Goal: Check status: Check status

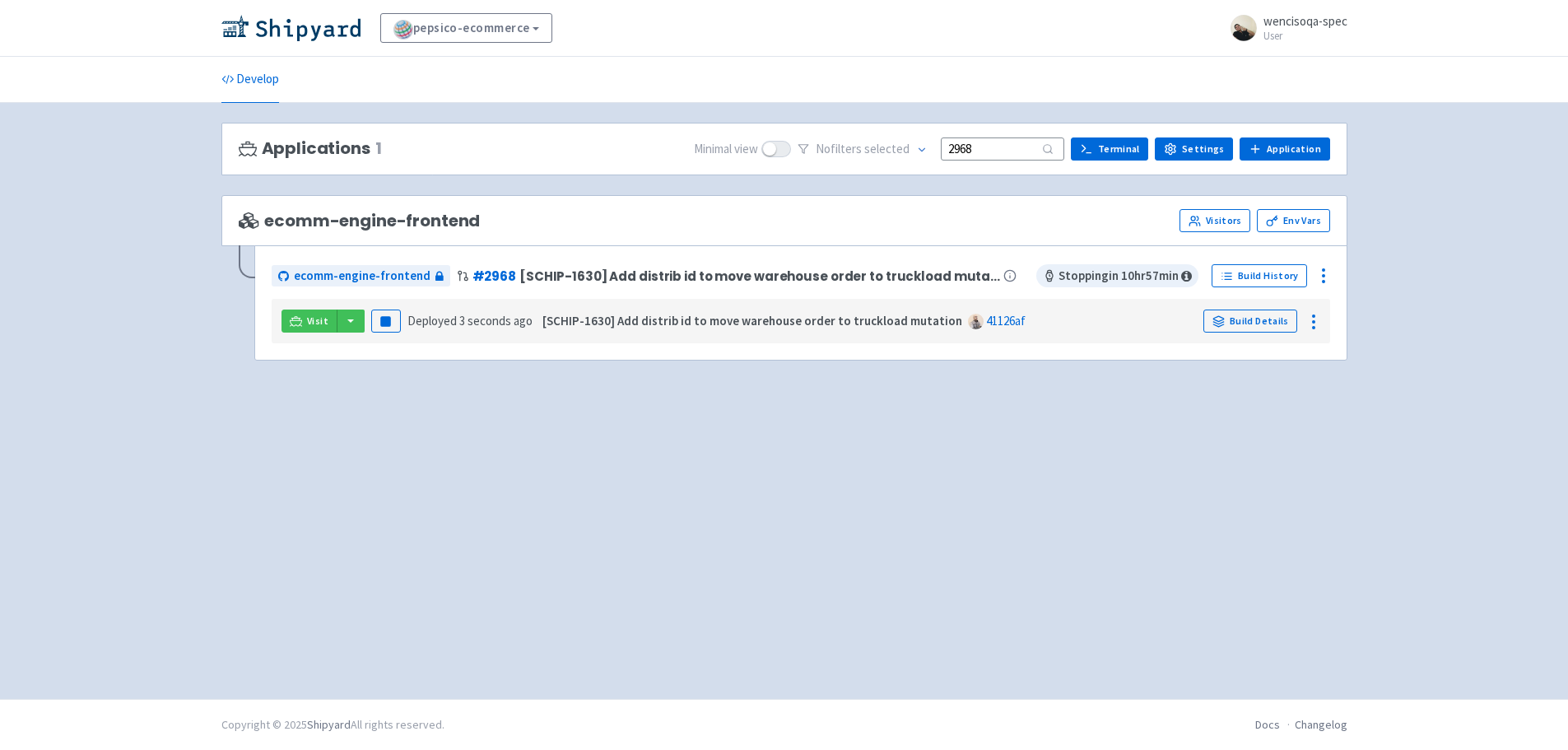
click at [997, 147] on input "2968" at bounding box center [1002, 148] width 124 height 22
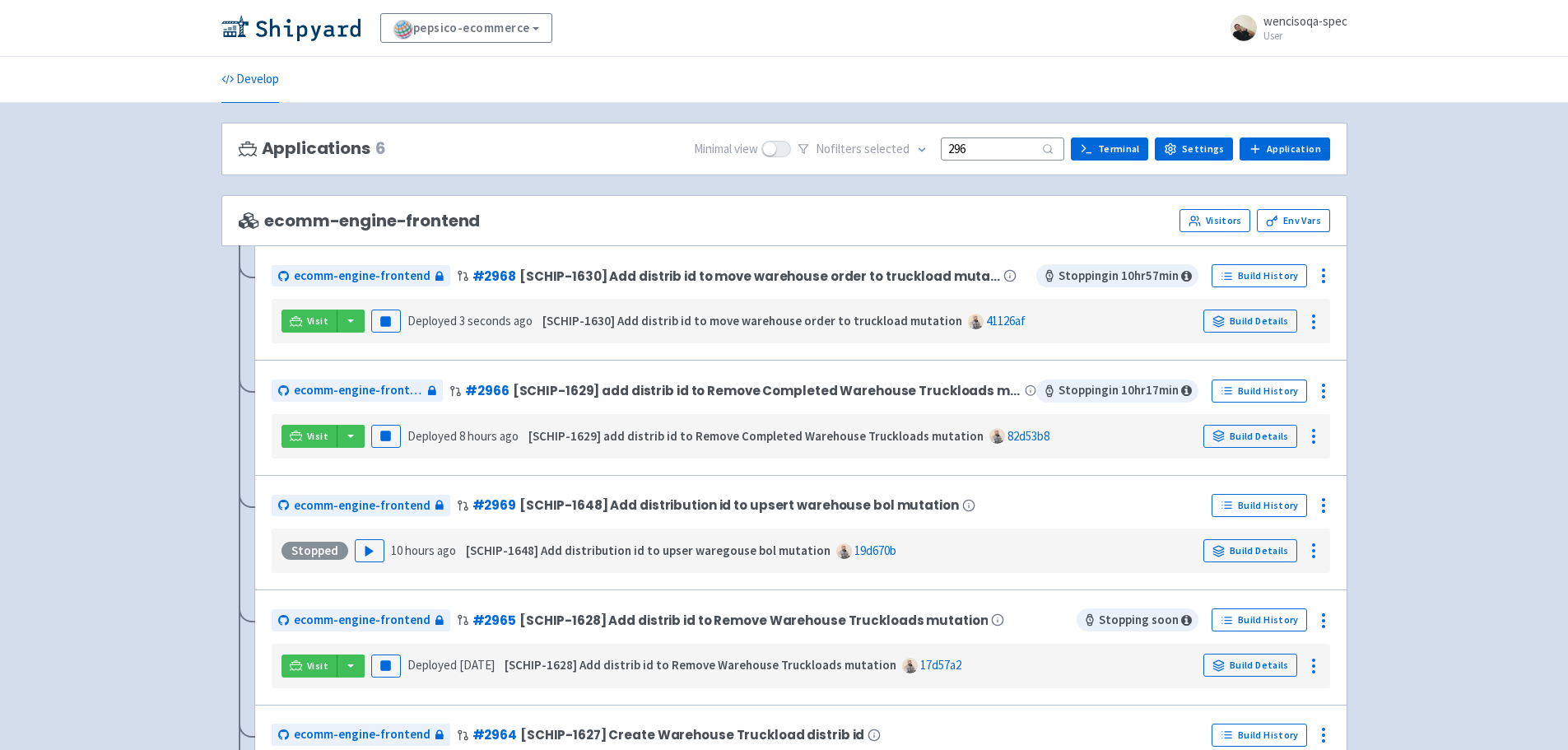
type input "2968"
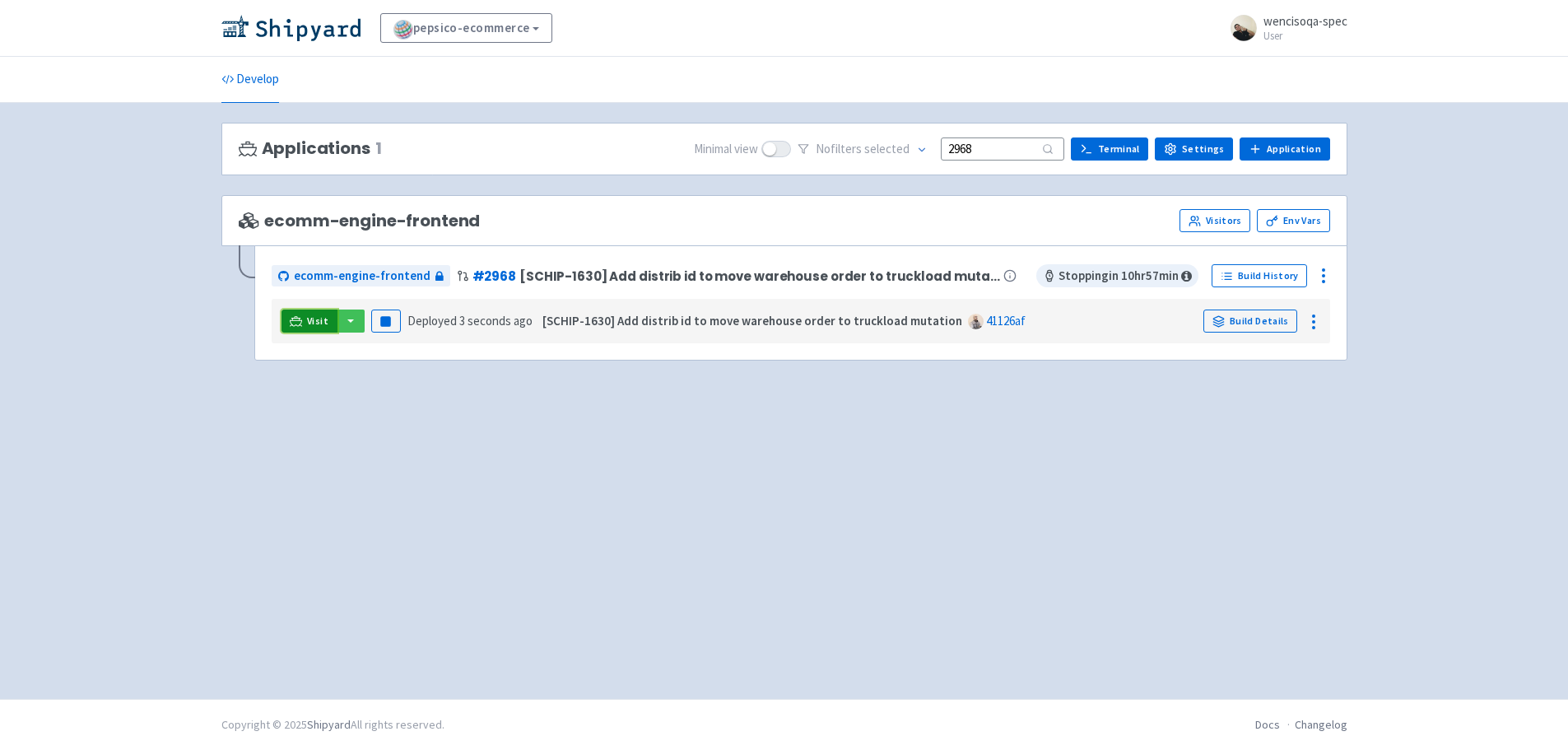
click at [307, 312] on link "Visit" at bounding box center [309, 321] width 56 height 23
click at [304, 322] on link "Visit" at bounding box center [309, 321] width 56 height 23
click at [381, 320] on rect "button" at bounding box center [385, 321] width 9 height 9
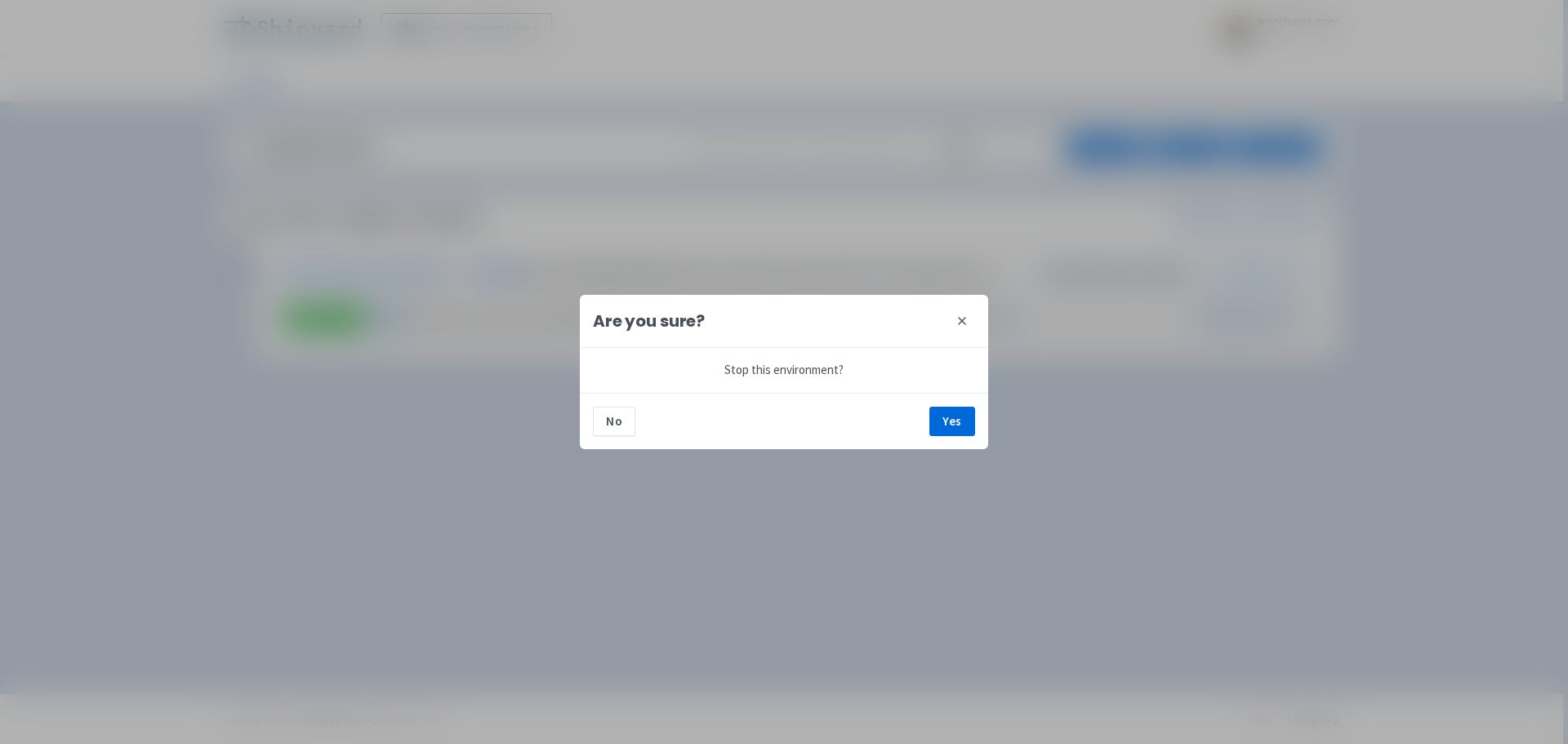
click at [949, 330] on button "close" at bounding box center [961, 320] width 26 height 26
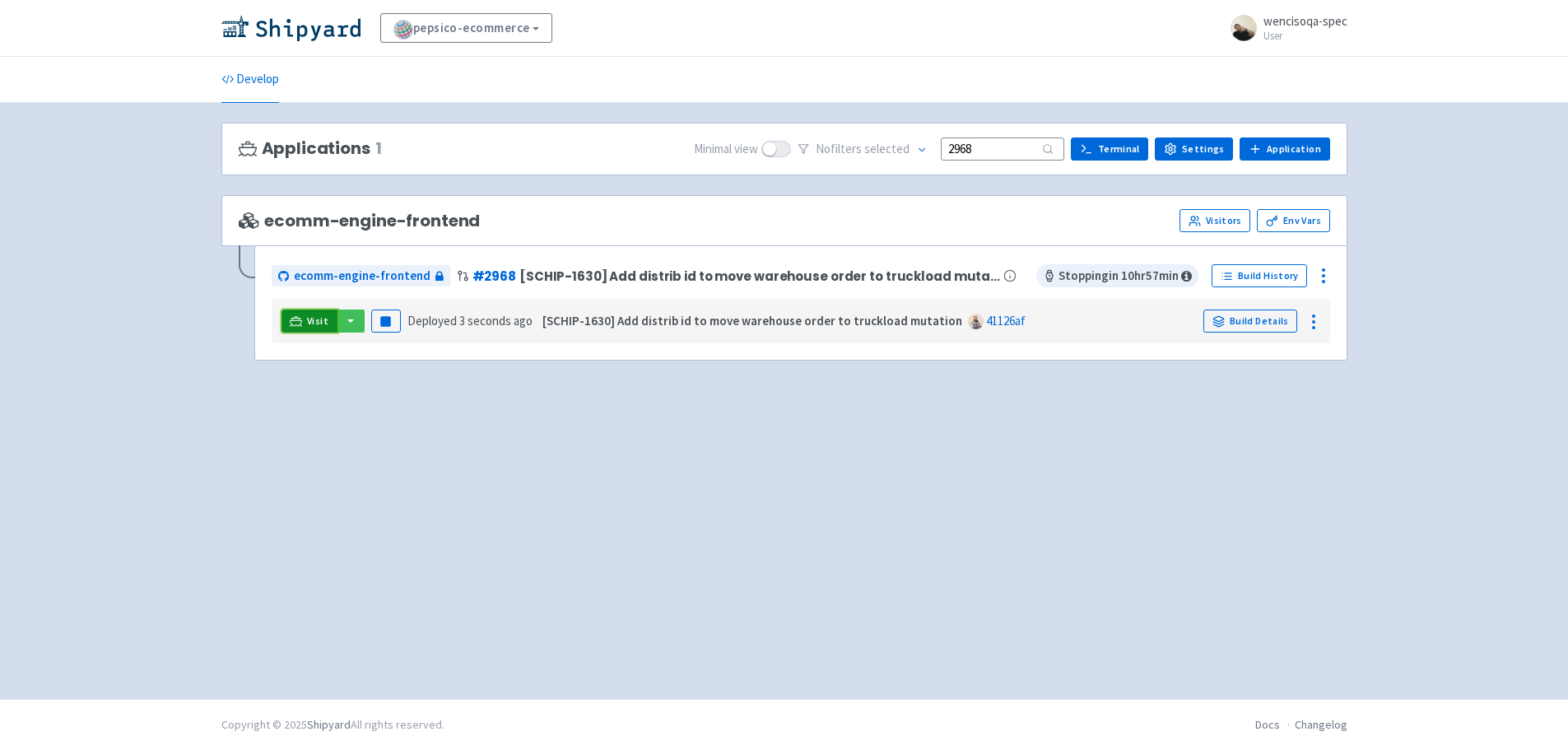
click at [292, 312] on link "Visit" at bounding box center [309, 321] width 56 height 23
click at [356, 314] on button "button" at bounding box center [350, 321] width 28 height 23
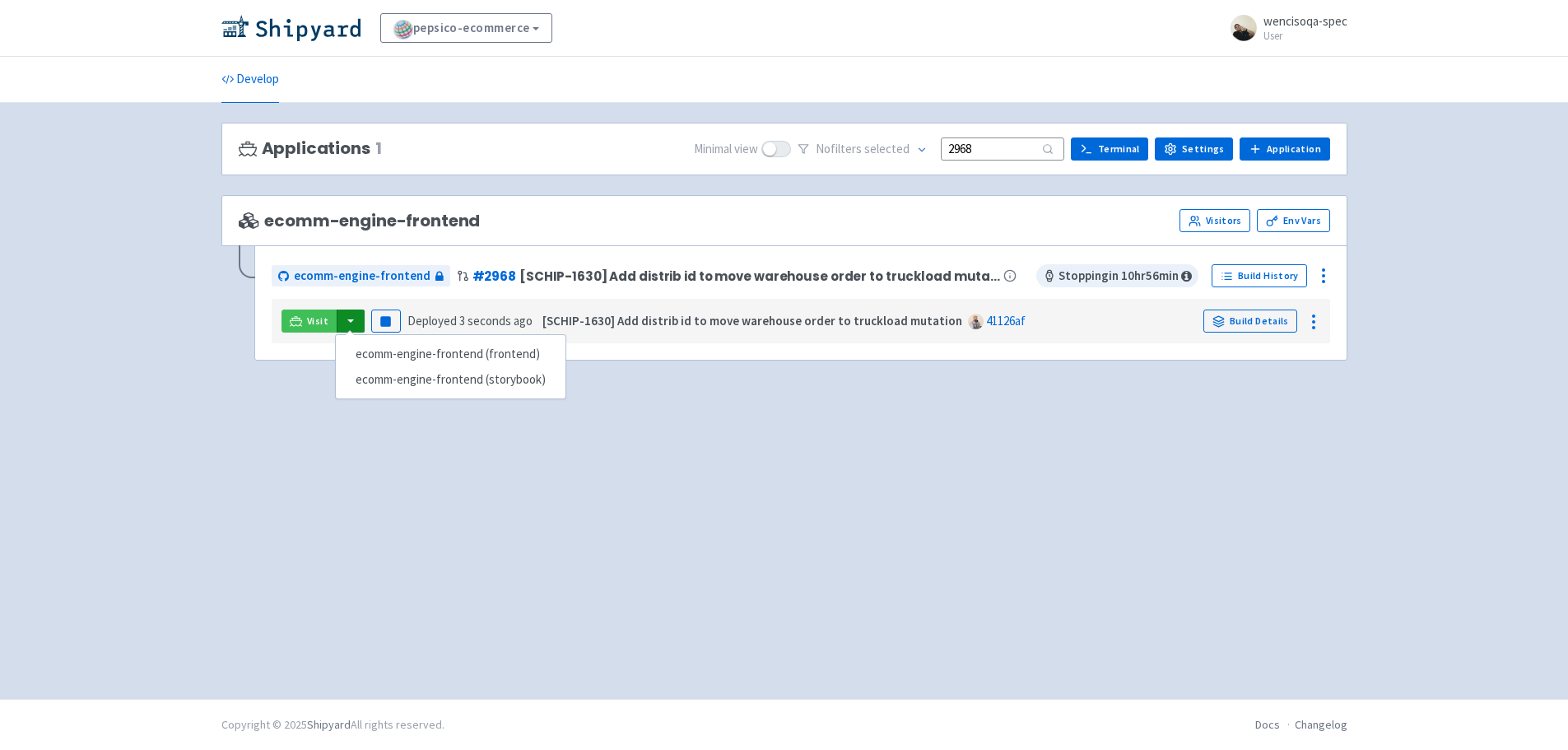
click at [260, 387] on div "Applications 1 Minimal view No filter s selected 2968 Terminal Settings Applica…" at bounding box center [784, 401] width 1125 height 556
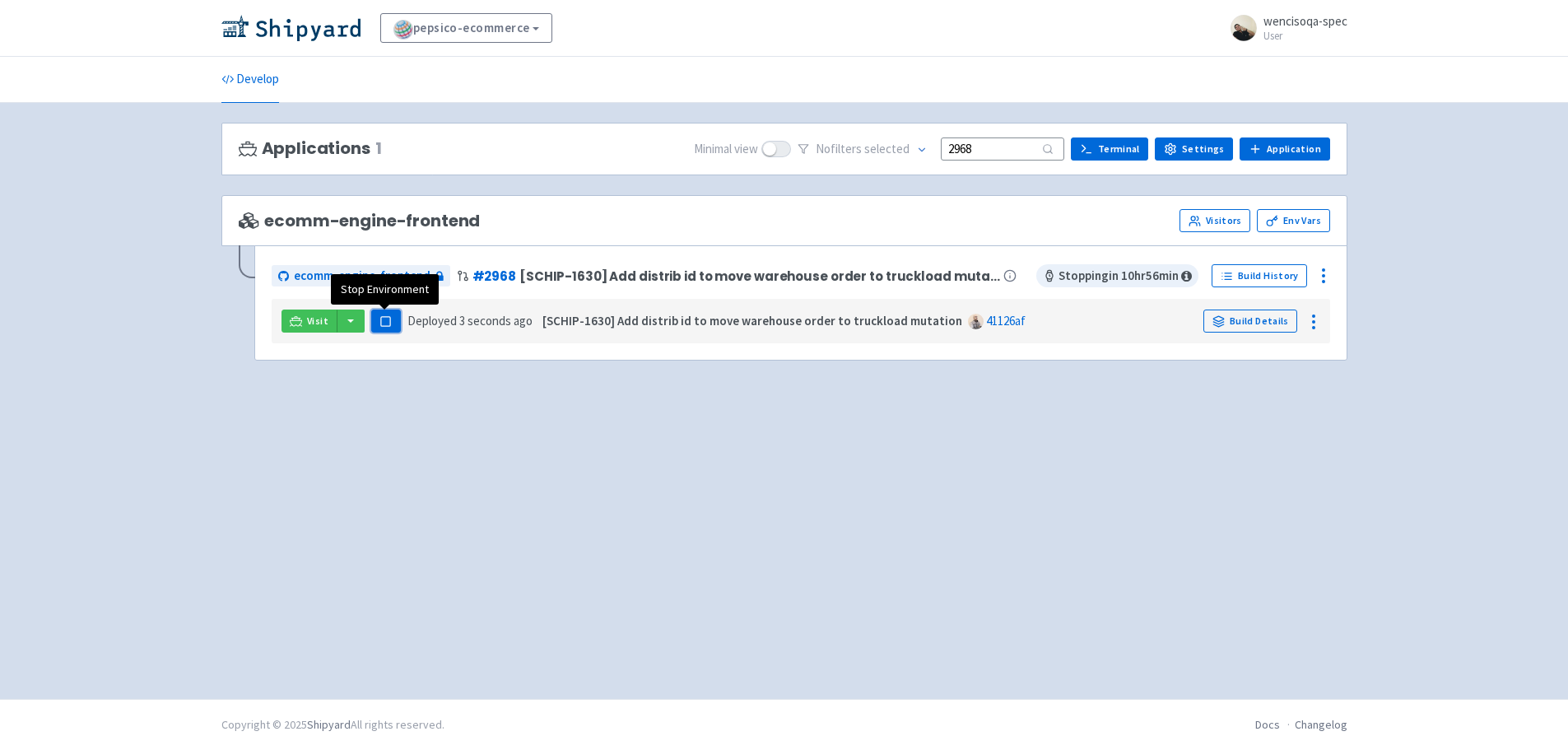
click at [374, 321] on button "Pause" at bounding box center [386, 321] width 29 height 23
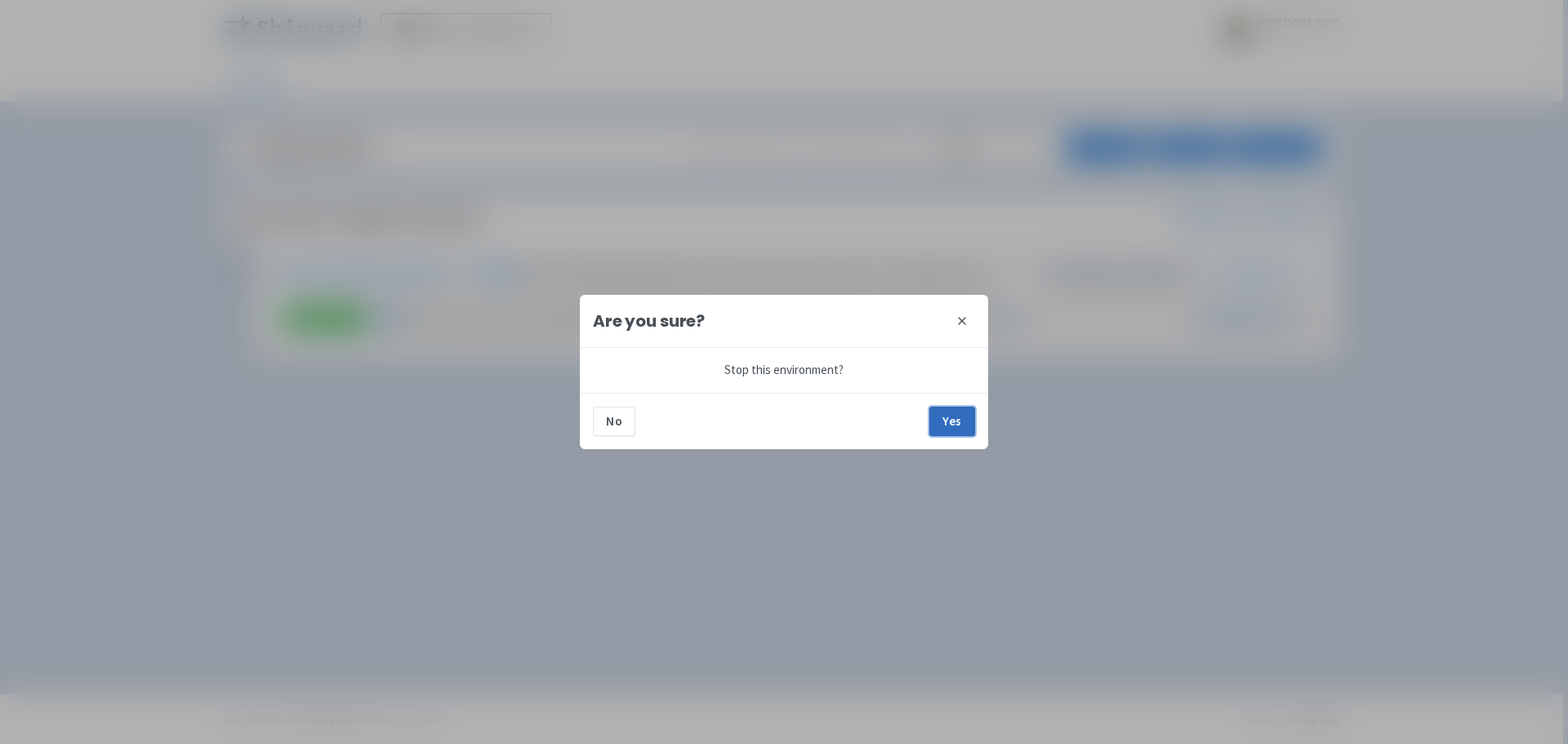
click at [952, 421] on button "Yes" at bounding box center [951, 421] width 45 height 29
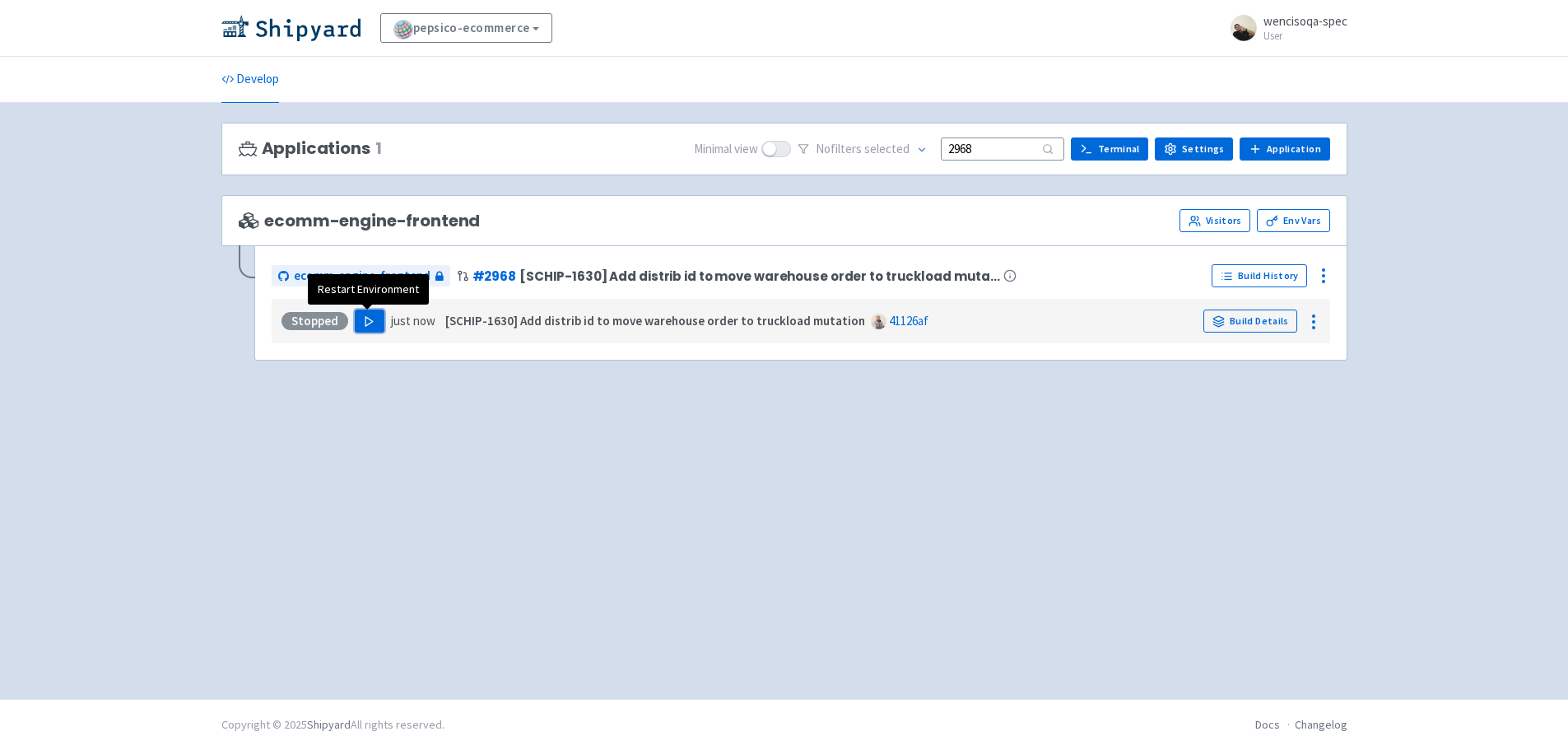
click at [372, 317] on icon "button" at bounding box center [369, 321] width 13 height 13
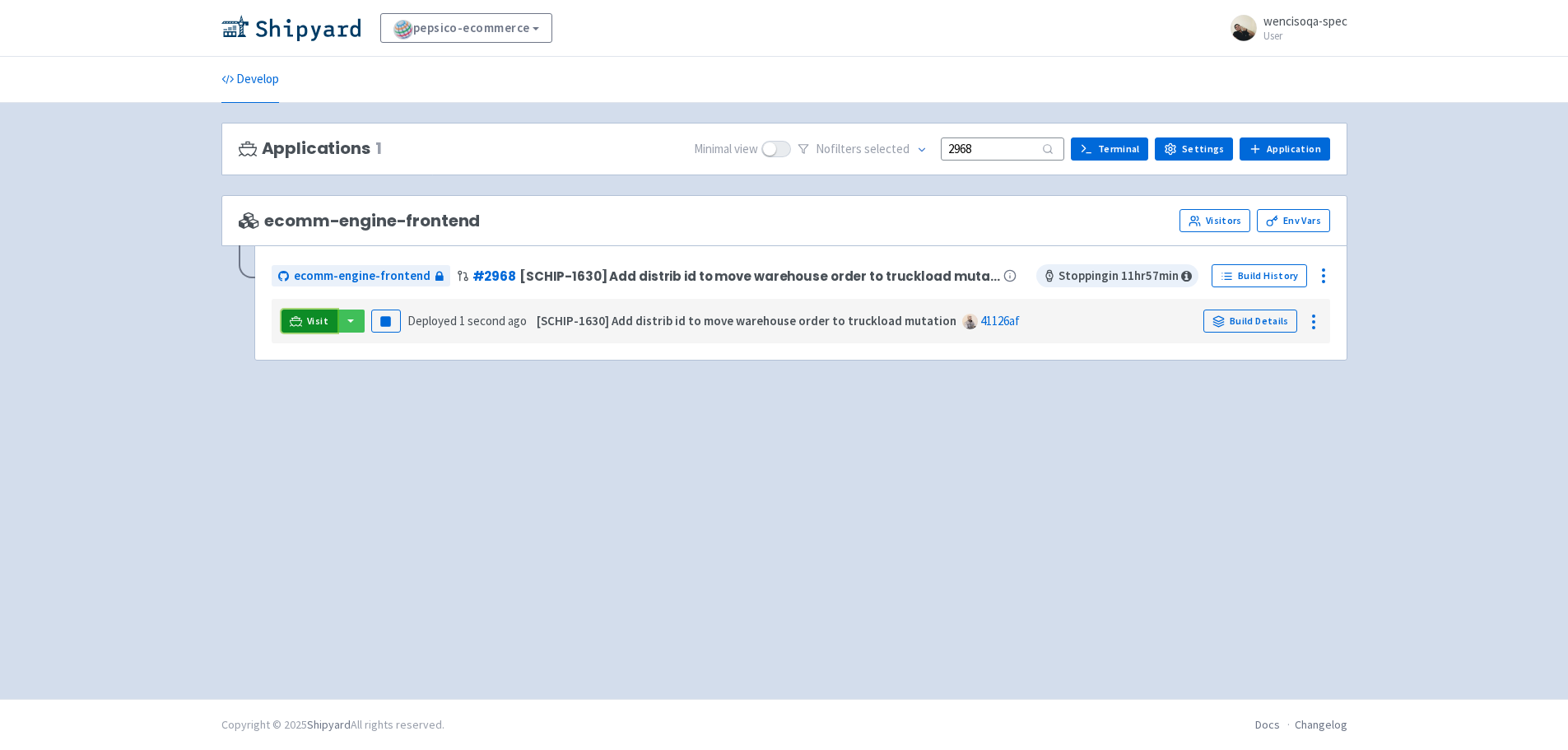
click at [327, 313] on link "Visit" at bounding box center [309, 321] width 56 height 23
